Goal: Navigation & Orientation: Find specific page/section

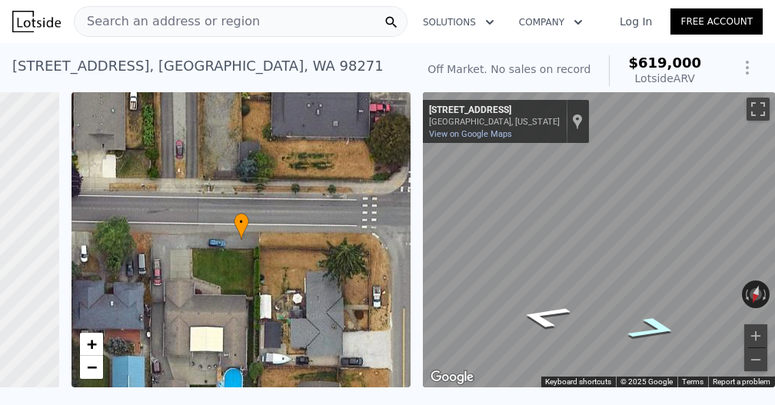
click at [642, 326] on icon "Go West, 116th St NE" at bounding box center [654, 329] width 96 height 35
click at [642, 326] on icon "Go West, 116th St NE" at bounding box center [653, 329] width 95 height 35
click at [553, 315] on icon "Go East, 116th St NE" at bounding box center [544, 316] width 95 height 35
click at [649, 330] on icon "Go West, 116th St NE" at bounding box center [654, 329] width 96 height 35
click at [756, 104] on button "Toggle fullscreen view" at bounding box center [758, 109] width 23 height 23
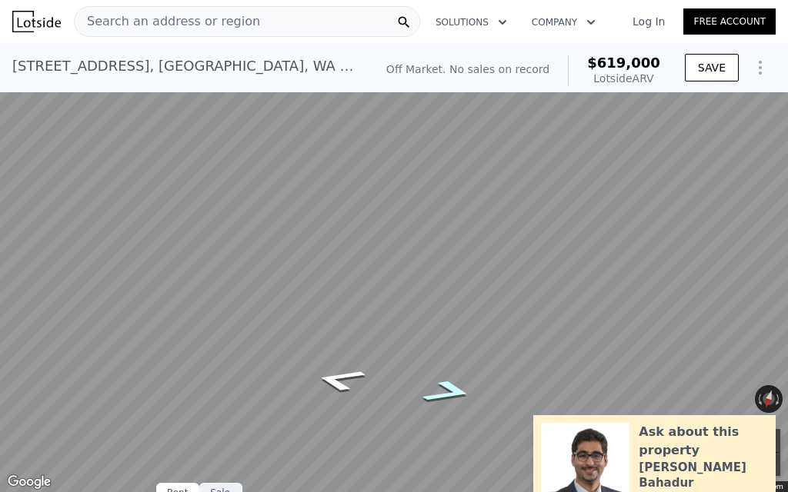
click at [456, 386] on icon "Go West, 116th St NE" at bounding box center [449, 392] width 96 height 35
click at [456, 386] on icon "Go West, 116th St NE" at bounding box center [448, 392] width 95 height 35
click at [456, 386] on icon "Go West, 116th St NE" at bounding box center [448, 392] width 96 height 35
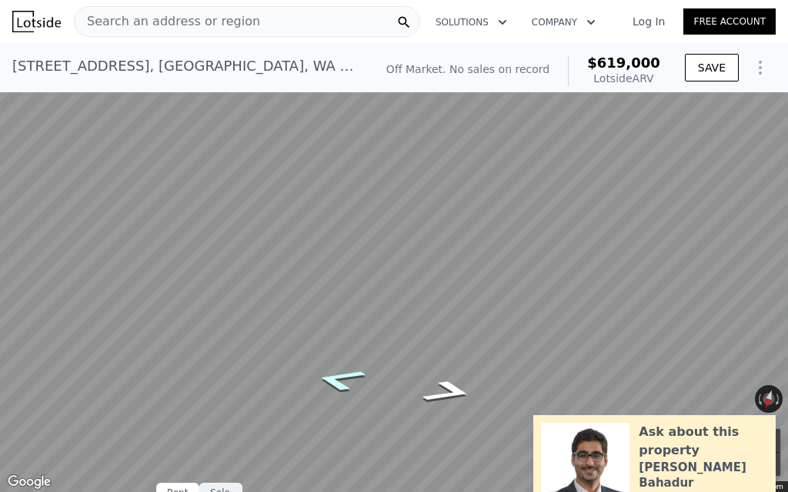
click at [358, 380] on icon "Go East, 116th St NE" at bounding box center [340, 379] width 96 height 35
click at [358, 380] on icon "Go East, 116th St NE" at bounding box center [339, 379] width 95 height 35
click at [358, 380] on icon "Go East, 116th St NE" at bounding box center [340, 379] width 96 height 35
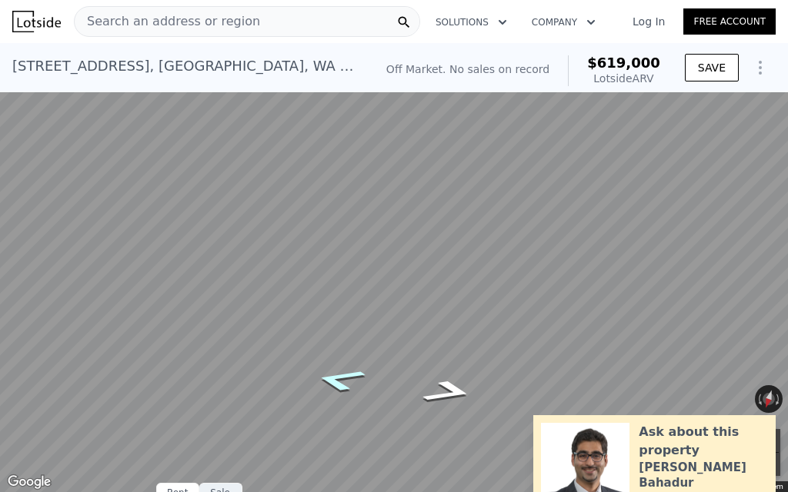
click at [358, 380] on icon "Go East, 116th St NE" at bounding box center [340, 379] width 96 height 35
click at [358, 380] on icon "Go East, 116th St NE" at bounding box center [339, 379] width 95 height 35
click at [358, 380] on icon "Go East, 116th St NE" at bounding box center [340, 379] width 96 height 35
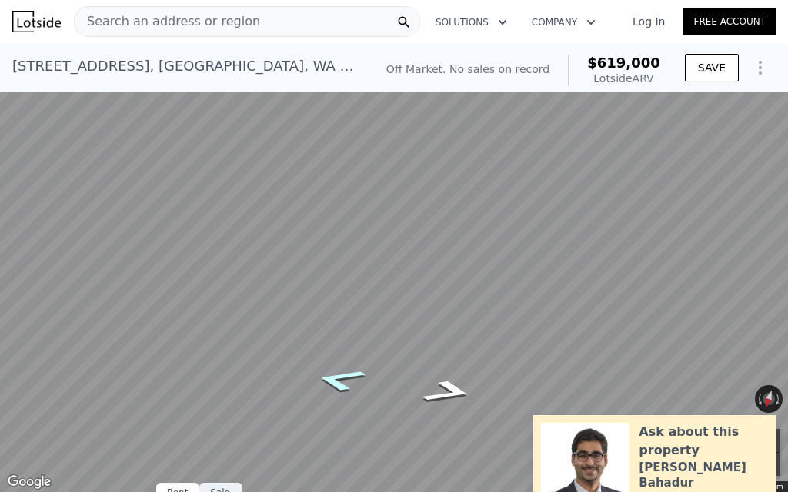
click at [358, 380] on icon "Go East, 116th St NE" at bounding box center [340, 379] width 96 height 35
click at [441, 391] on icon "Go West, 116th St NE" at bounding box center [448, 392] width 96 height 35
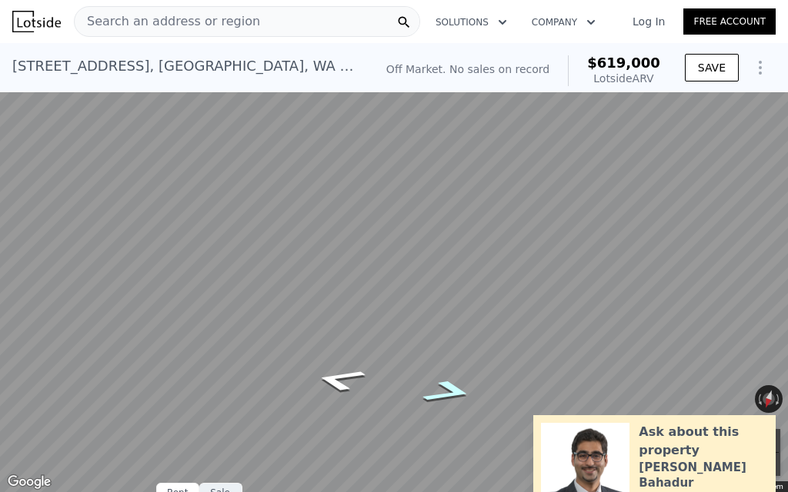
click at [441, 391] on icon "Go West, 116th St NE" at bounding box center [448, 392] width 96 height 35
click at [441, 391] on icon "Go West, 116th St NE" at bounding box center [448, 392] width 95 height 35
click at [441, 391] on icon "Go West, 116th St NE" at bounding box center [449, 392] width 96 height 35
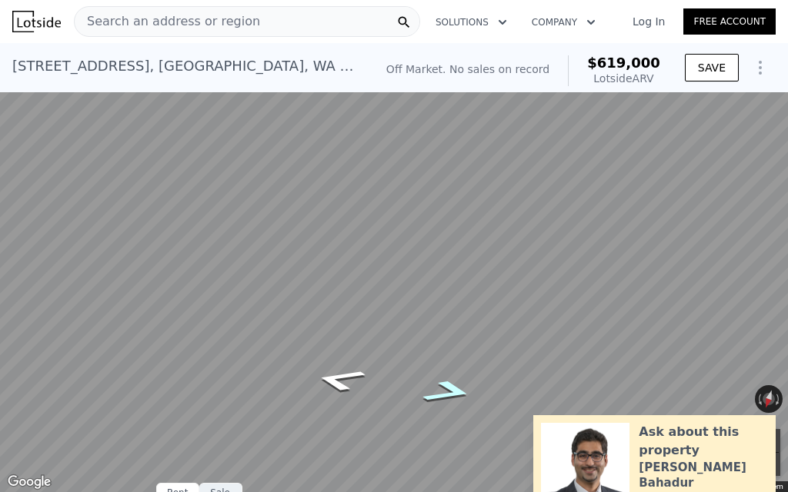
click at [441, 391] on icon "Go West, 116th St NE" at bounding box center [449, 392] width 96 height 35
click at [441, 391] on icon "Go West, 116th St NE" at bounding box center [448, 392] width 95 height 35
click at [441, 391] on icon "Go West, 116th St NE" at bounding box center [448, 392] width 96 height 35
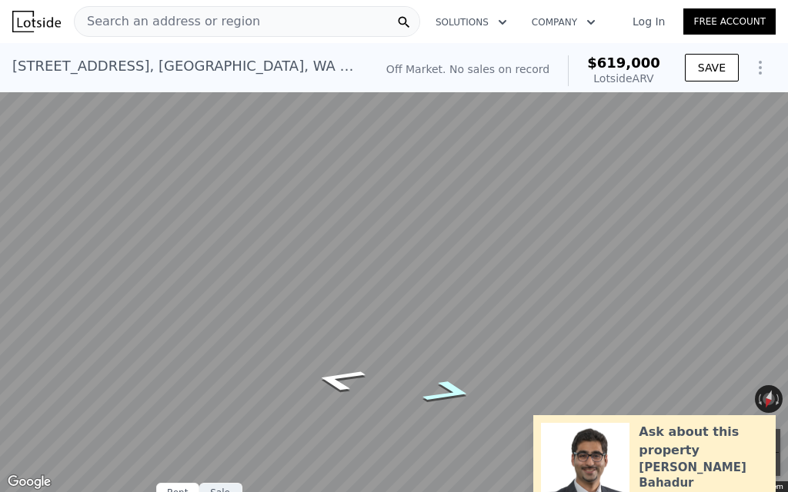
click at [441, 391] on icon "Go West, 116th St NE" at bounding box center [448, 392] width 96 height 35
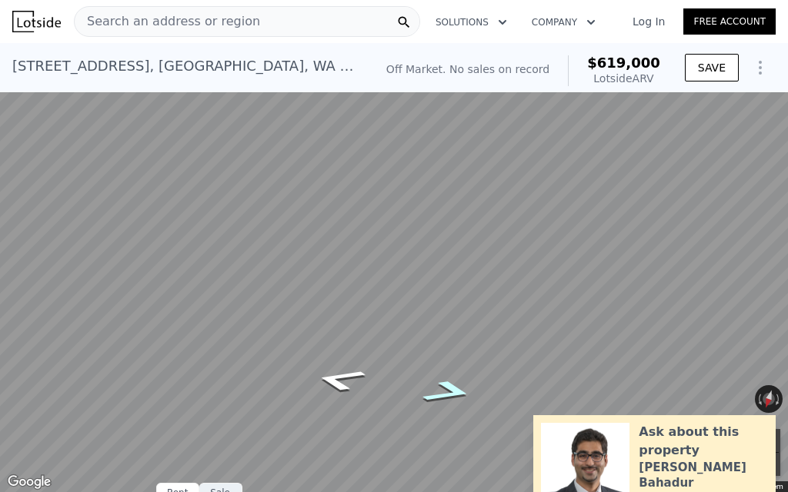
click at [441, 391] on icon "Go West, 116th St NE" at bounding box center [448, 392] width 96 height 35
click at [441, 391] on icon "Go West, 116th St NE" at bounding box center [449, 391] width 94 height 35
click at [441, 391] on icon "Go West, 116th St NE" at bounding box center [450, 391] width 91 height 34
click at [441, 391] on icon "Go West, 116th St NE" at bounding box center [448, 392] width 97 height 35
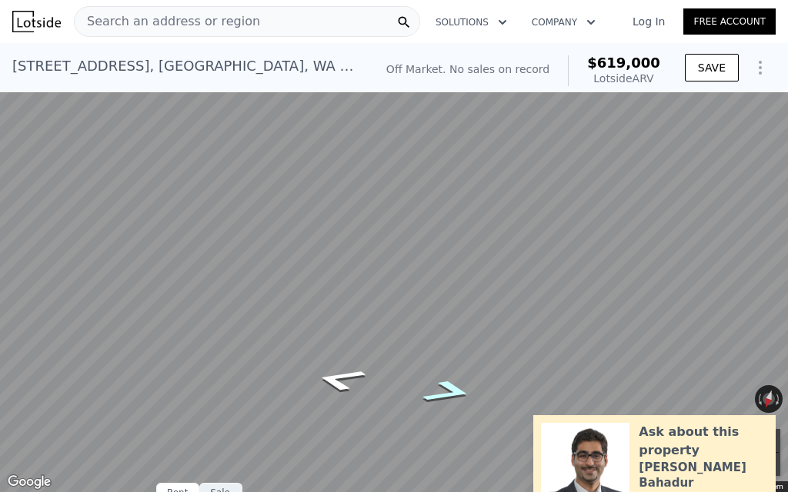
click at [441, 391] on icon "Go West, 116th St NE" at bounding box center [448, 392] width 96 height 35
click at [441, 391] on icon "Go West, 116th St NE" at bounding box center [448, 392] width 95 height 35
click at [441, 391] on icon "Go West, 116th St NE" at bounding box center [448, 392] width 96 height 35
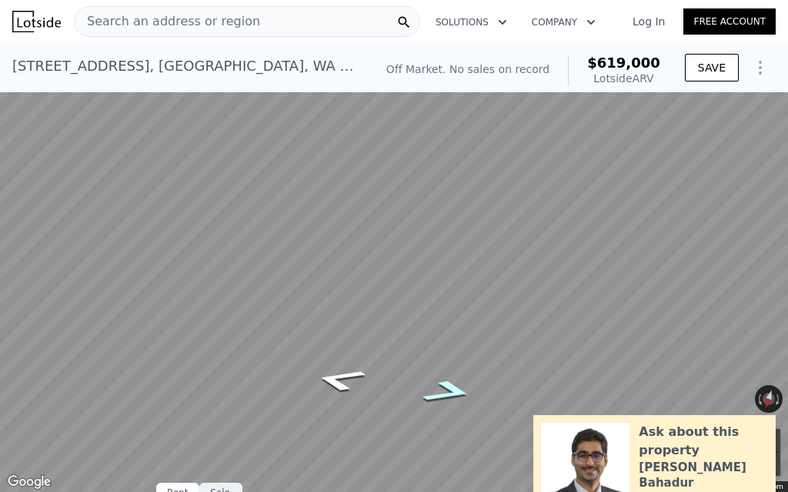
click at [441, 391] on icon "Go West, 116th St NE" at bounding box center [448, 392] width 96 height 35
click at [358, 381] on icon "Go East, 116th St NE" at bounding box center [340, 379] width 96 height 35
click at [435, 392] on icon "Go West, 116th St NE" at bounding box center [448, 392] width 96 height 35
click at [341, 377] on icon "Go East, 116th St NE" at bounding box center [340, 379] width 96 height 35
click at [447, 355] on icon "Go West, 116th St NE" at bounding box center [448, 359] width 96 height 38
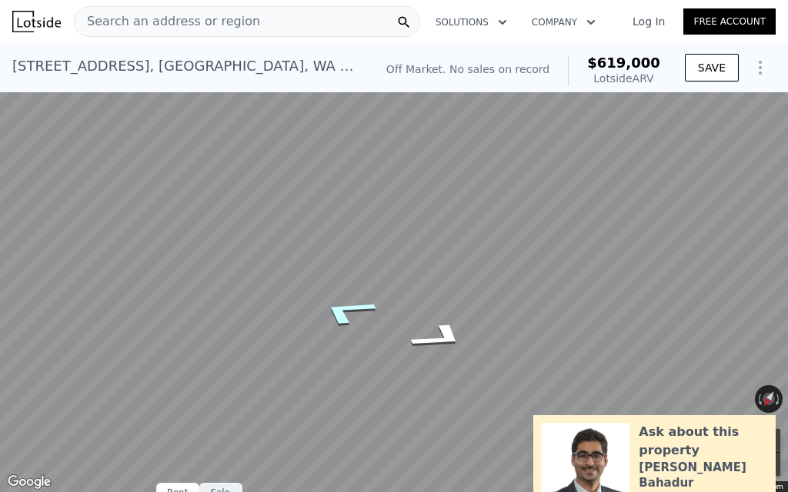
click at [354, 309] on icon "Go East, 116th St NE" at bounding box center [347, 312] width 110 height 44
click at [456, 256] on icon "Go West, 116th St NE" at bounding box center [448, 252] width 93 height 51
click at [333, 263] on icon "Go East, 116th St NE" at bounding box center [345, 256] width 108 height 52
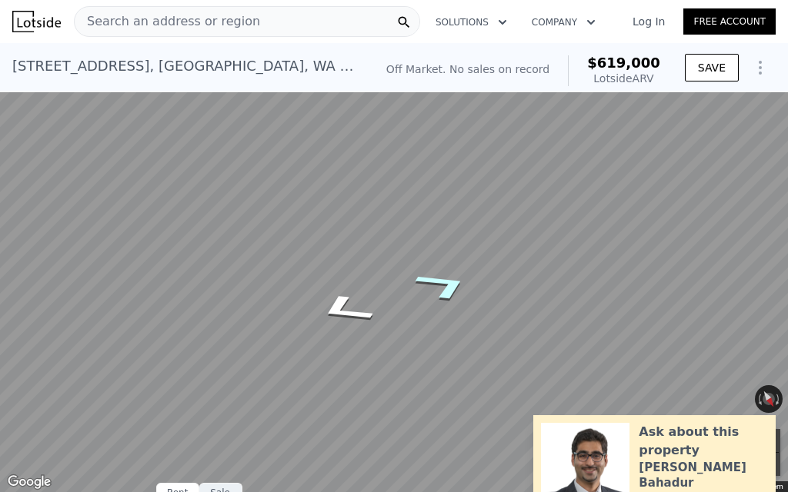
click at [448, 285] on icon "Go West, 116th St NE" at bounding box center [443, 285] width 107 height 47
click at [448, 285] on icon "Go West, 116th St NE" at bounding box center [443, 285] width 106 height 47
click at [443, 305] on icon "Go West, 116th St NE" at bounding box center [445, 304] width 104 height 45
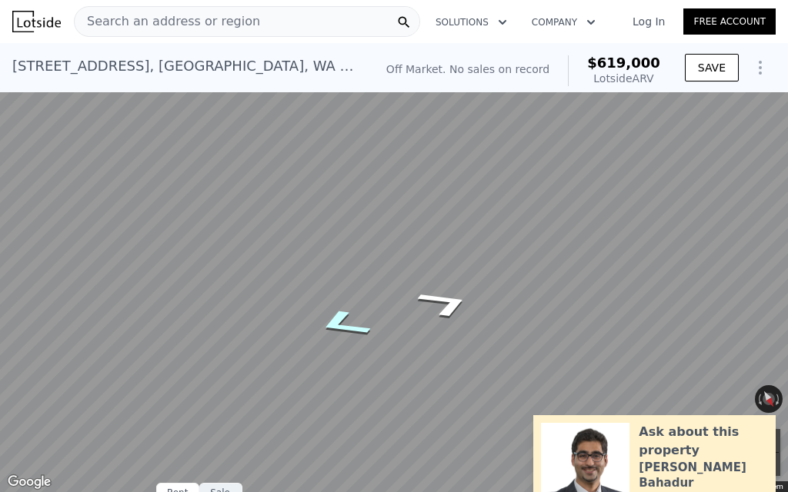
click at [342, 325] on icon "Go East, 116th St NE" at bounding box center [343, 324] width 104 height 45
click at [342, 325] on icon "Go East, 116th St NE" at bounding box center [343, 324] width 105 height 45
click at [458, 298] on icon "Go West, 116th St NE" at bounding box center [443, 303] width 105 height 45
click at [349, 321] on icon "Go East, 116th St NE" at bounding box center [343, 324] width 105 height 45
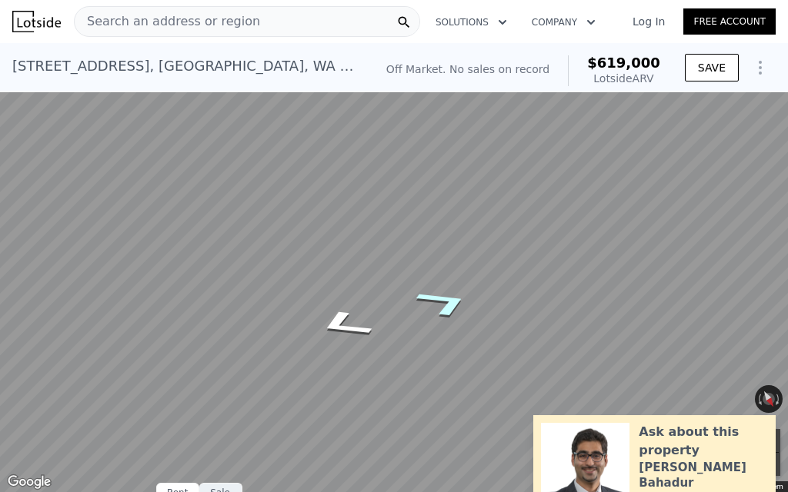
click at [442, 302] on icon "Go West, 116th St NE" at bounding box center [443, 303] width 105 height 45
click at [333, 325] on icon "Go East, 116th St NE" at bounding box center [343, 324] width 105 height 45
click at [444, 277] on icon "Go West, 116th St NE" at bounding box center [448, 279] width 95 height 47
click at [338, 275] on icon "Go East, 116th St NE" at bounding box center [342, 280] width 103 height 48
click at [441, 298] on icon "Go West, 116th St NE" at bounding box center [445, 302] width 103 height 48
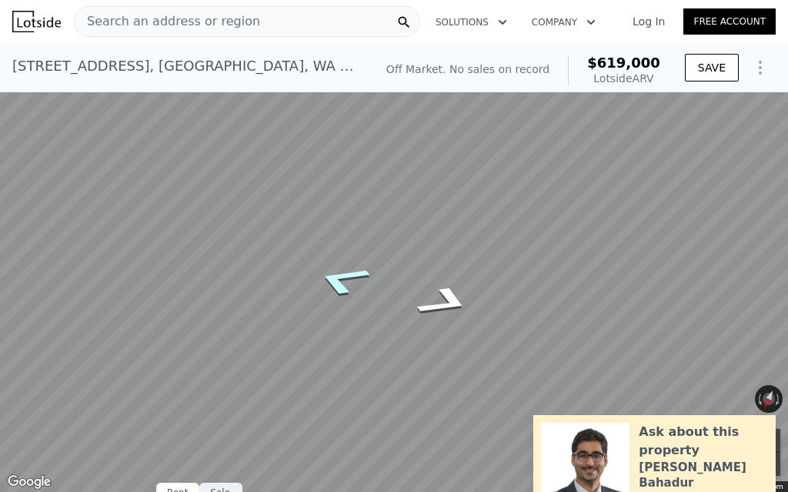
click at [345, 276] on icon "Go East, 116th St NE" at bounding box center [342, 280] width 103 height 48
click at [448, 309] on icon "Go West, 116th St NE" at bounding box center [445, 302] width 103 height 48
click at [351, 284] on icon "Go East, 116th St NE" at bounding box center [342, 280] width 103 height 48
click at [425, 302] on icon "Go West, 116th St NE" at bounding box center [445, 302] width 103 height 48
click at [328, 275] on icon "Go East, 116th St NE" at bounding box center [342, 280] width 103 height 48
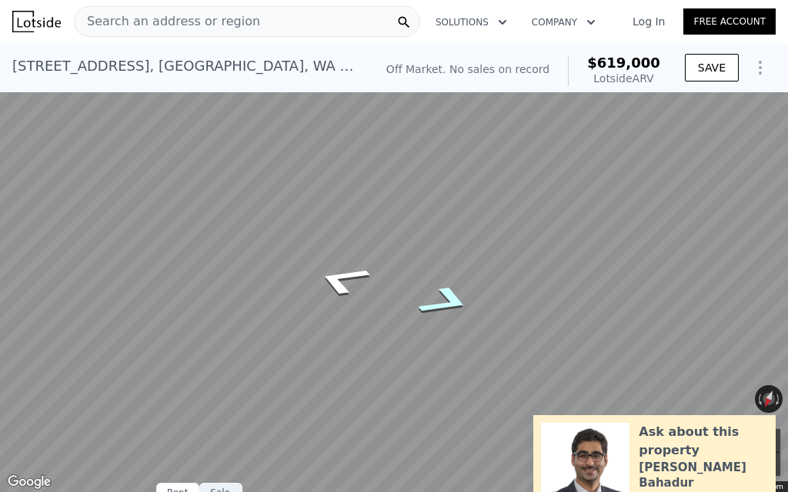
click at [442, 304] on icon "Go West, 116th St NE" at bounding box center [445, 302] width 103 height 48
click at [354, 278] on icon "Go East, 116th St NE" at bounding box center [342, 280] width 103 height 48
click at [417, 305] on icon "Go West, 116th St NE" at bounding box center [445, 302] width 103 height 48
click at [341, 269] on icon "Go East, 116th St NE" at bounding box center [342, 280] width 103 height 48
click at [426, 304] on icon "Go West, 116th St NE" at bounding box center [445, 302] width 103 height 48
